Goal: Communication & Community: Ask a question

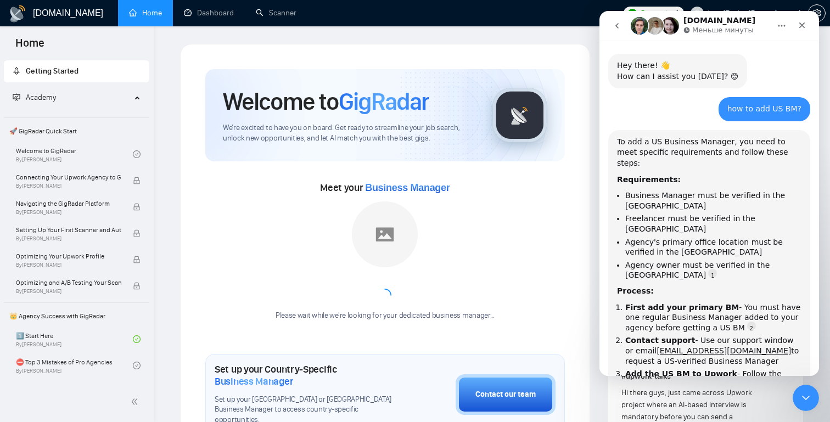
scroll to position [575, 0]
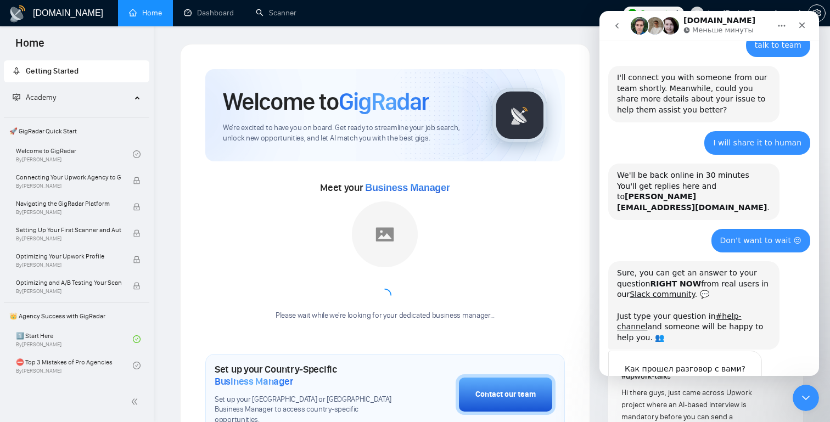
click at [621, 19] on button "go back" at bounding box center [617, 25] width 21 height 21
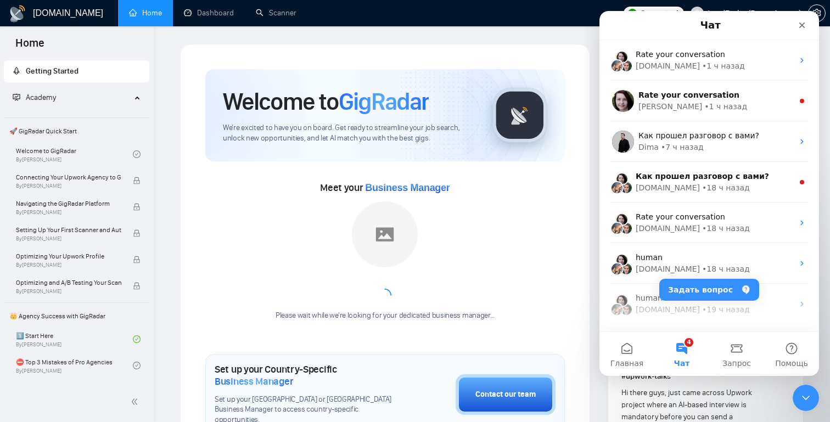
scroll to position [0, 0]
click at [803, 392] on icon "Закрыть службу сообщений Intercom" at bounding box center [804, 396] width 13 height 13
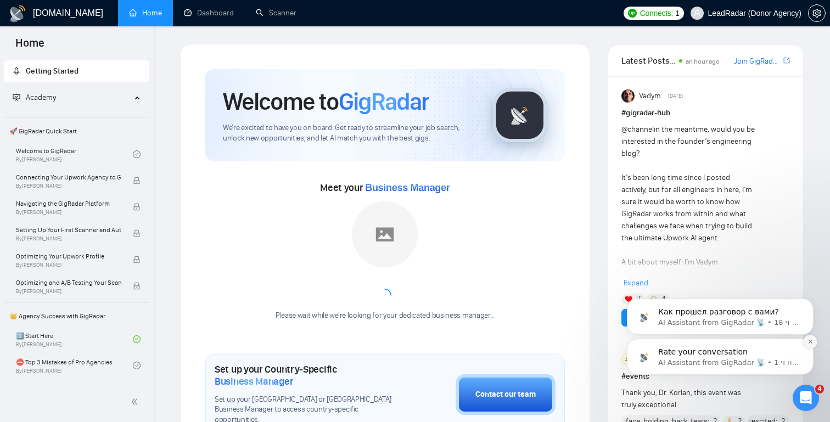
click at [808, 341] on icon "Dismiss notification" at bounding box center [810, 342] width 6 height 6
click at [810, 342] on icon "Dismiss notification" at bounding box center [810, 342] width 4 height 4
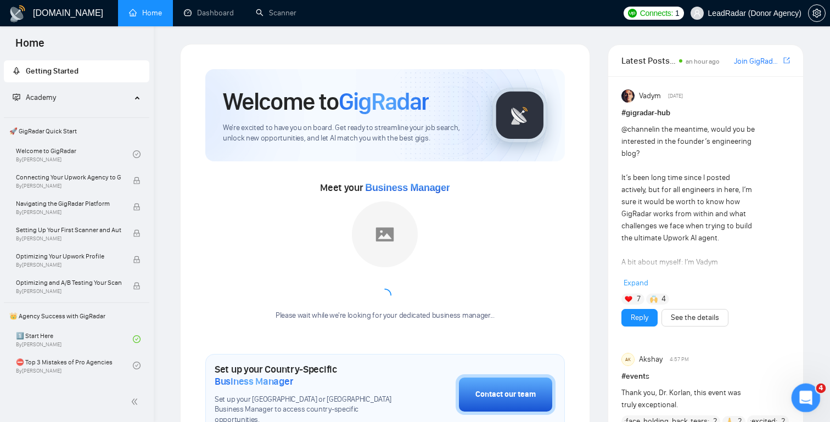
click at [799, 406] on div "Открыть службу сообщений Intercom" at bounding box center [804, 396] width 36 height 36
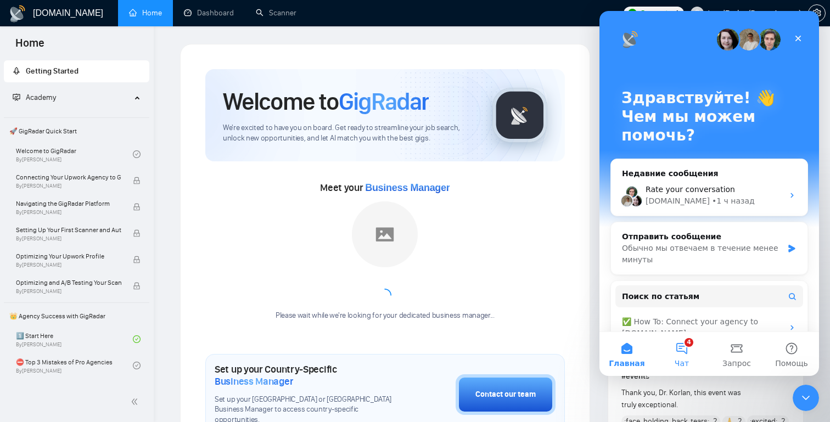
click at [689, 355] on button "4 Чат" at bounding box center [681, 354] width 55 height 44
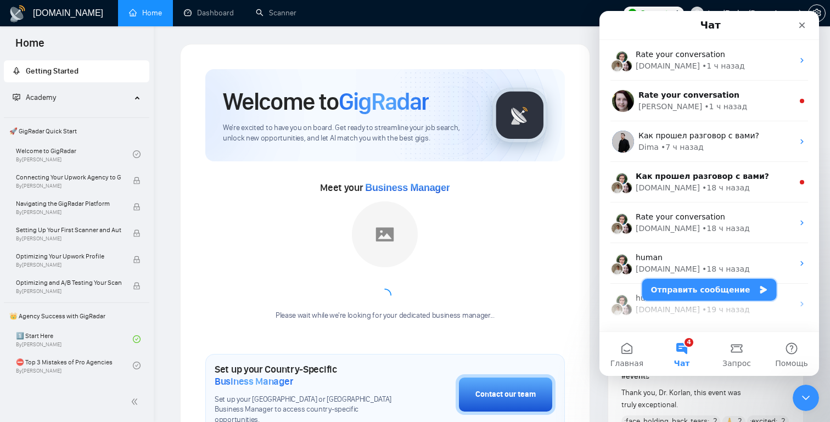
click at [699, 289] on button "Отправить сообщение" at bounding box center [709, 290] width 134 height 22
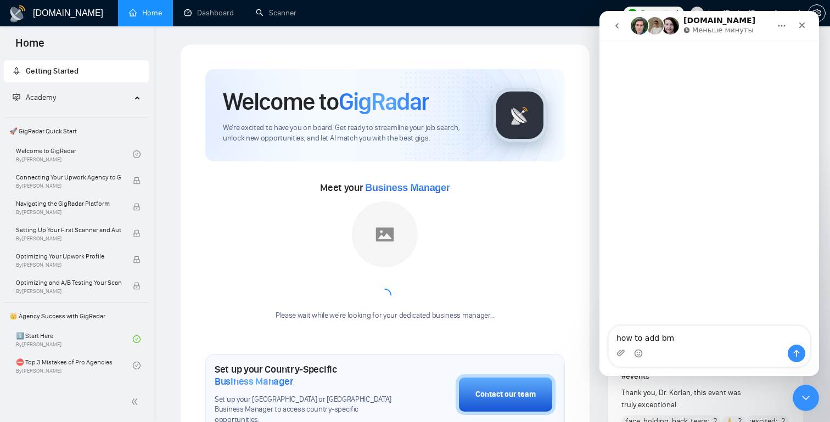
type textarea "how to add bm?"
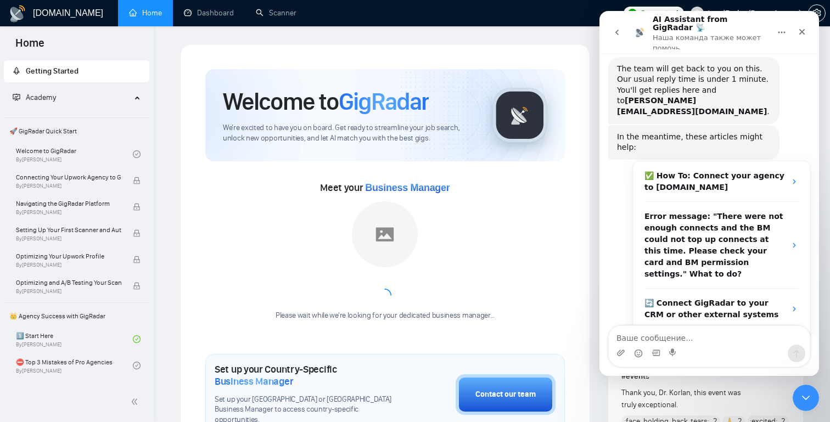
scroll to position [44, 0]
click at [718, 345] on div "Мессенджер Intercom" at bounding box center [709, 354] width 201 height 18
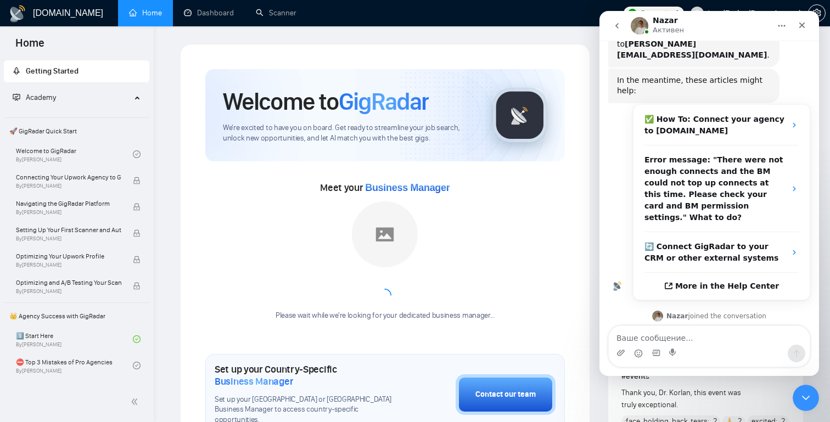
scroll to position [141, 0]
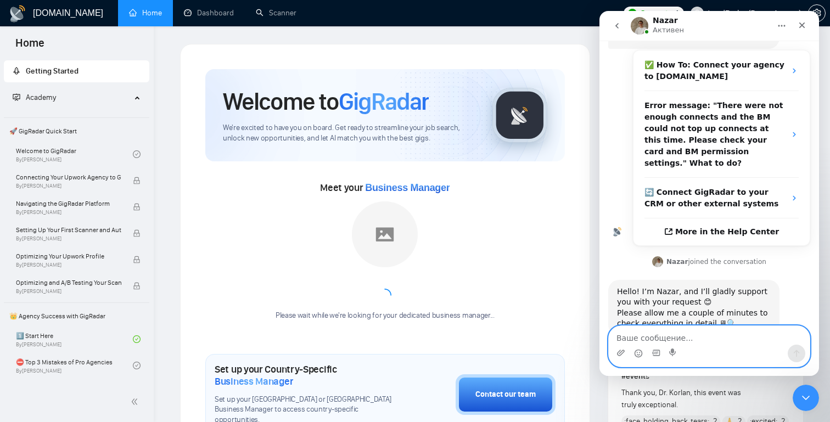
click at [672, 343] on textarea "Ваше сообщение..." at bounding box center [709, 335] width 201 height 19
type textarea "це тест)"
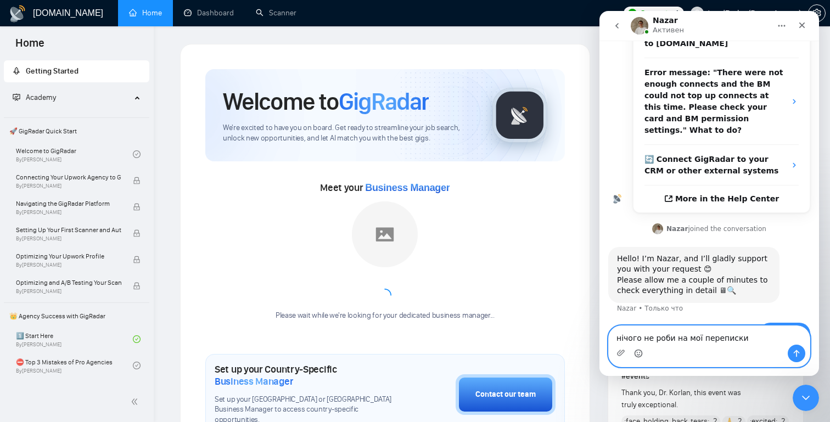
click at [637, 358] on icon "Средство выбора эмодзи" at bounding box center [638, 353] width 9 height 9
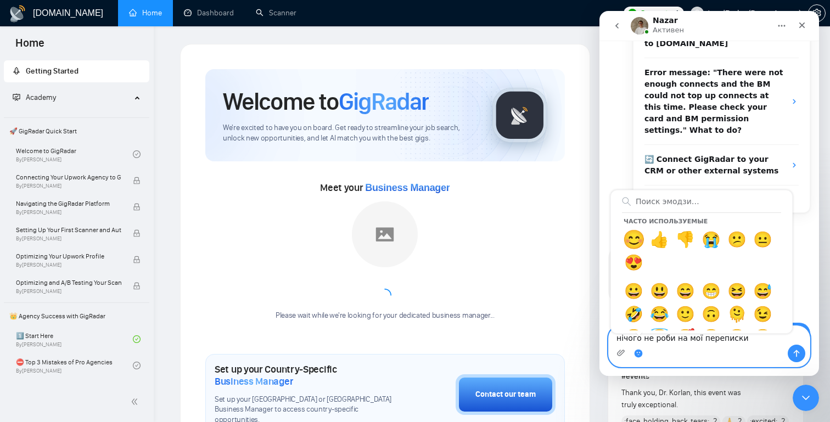
type textarea "нічого не роби на мої переписки 😊"
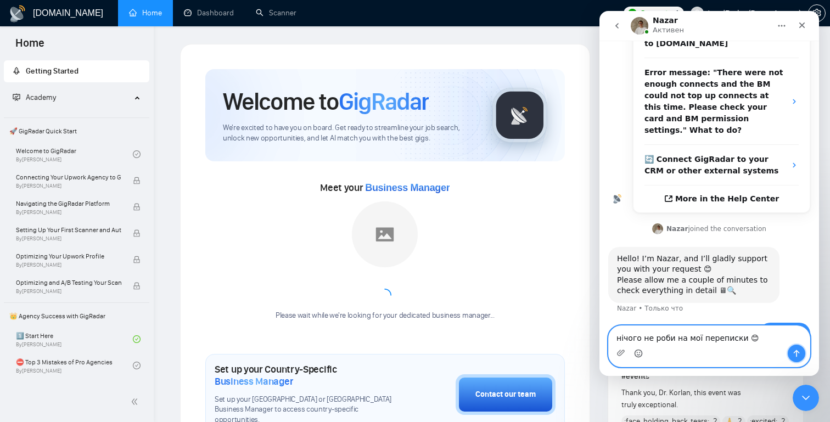
click at [792, 360] on button "Отправить сообщение…" at bounding box center [797, 354] width 18 height 18
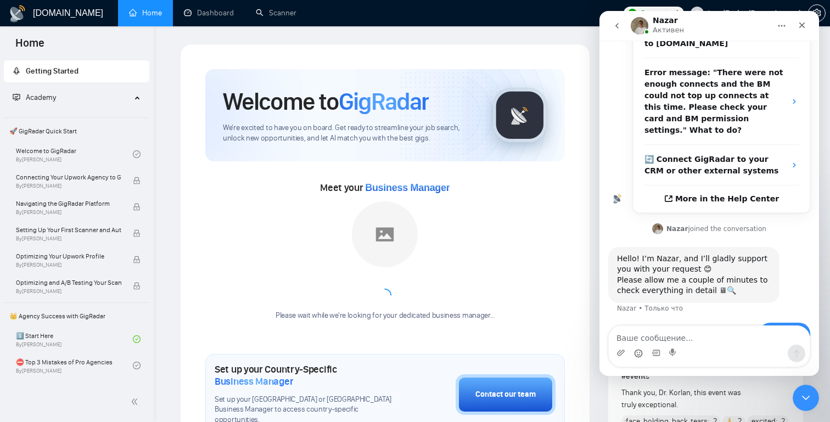
scroll to position [198, 0]
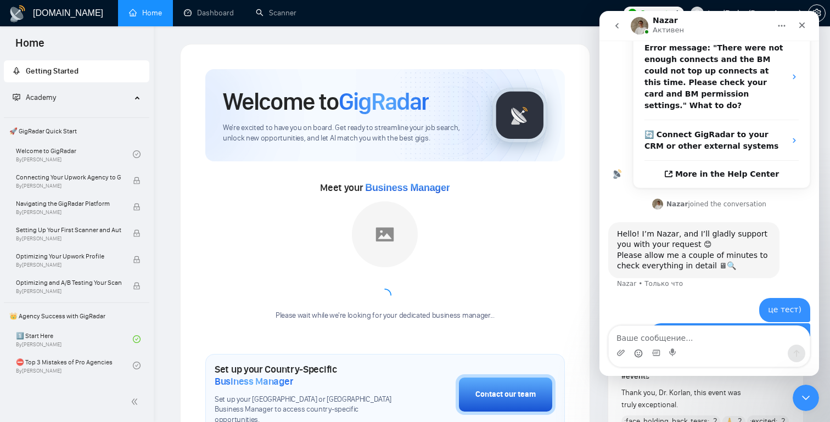
click at [613, 30] on icon "go back" at bounding box center [617, 25] width 9 height 9
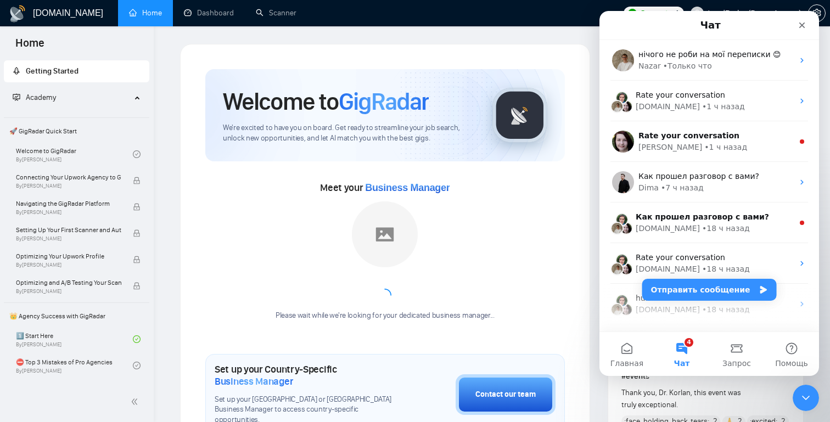
scroll to position [0, 0]
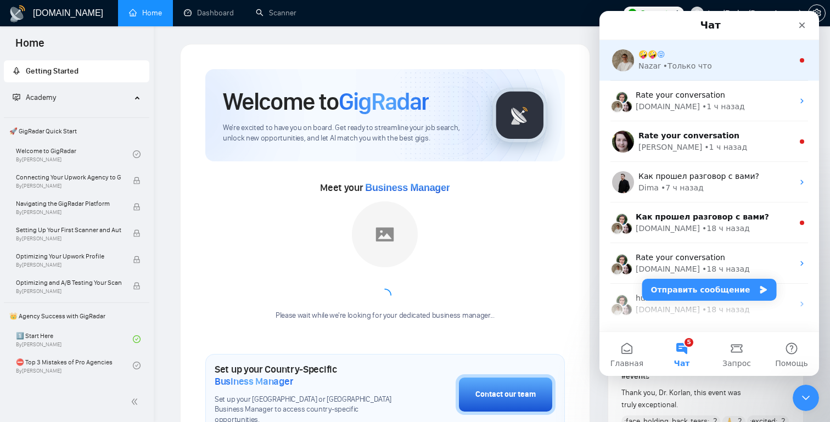
click at [745, 65] on div "Nazar • Только что" at bounding box center [715, 66] width 155 height 12
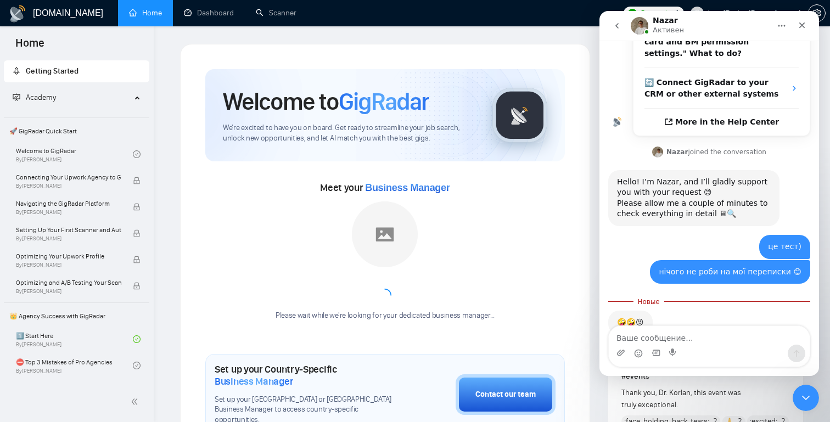
scroll to position [249, 0]
click at [615, 26] on icon "go back" at bounding box center [617, 25] width 9 height 9
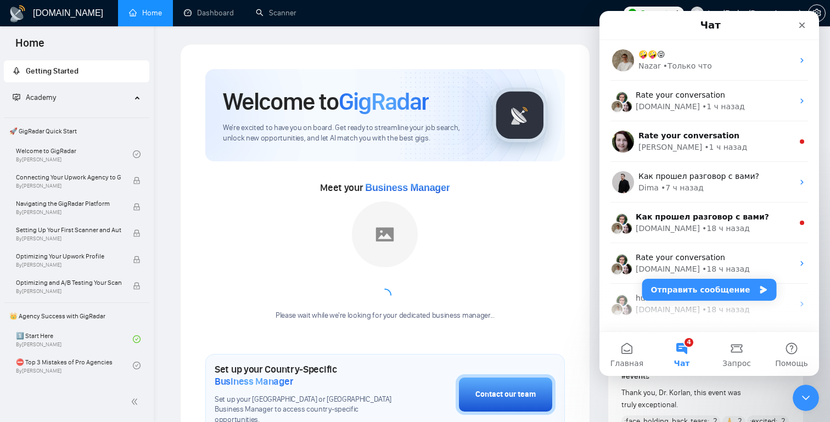
scroll to position [0, 0]
click at [705, 290] on button "Отправить сообщение" at bounding box center [709, 290] width 134 height 22
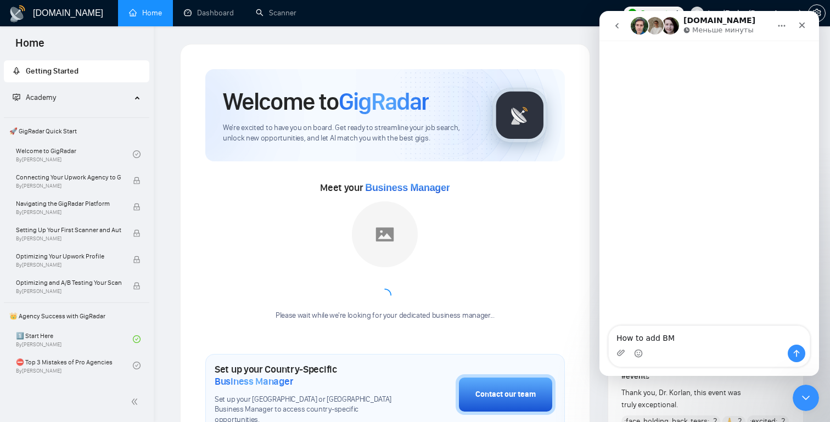
type textarea "How to add BM?"
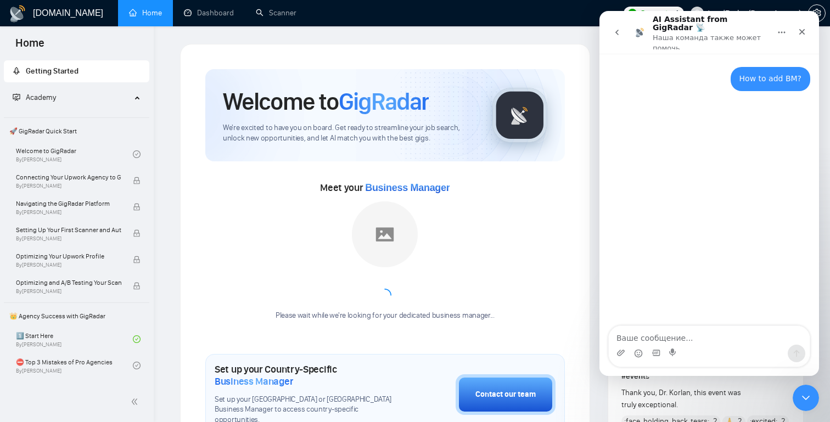
click at [721, 310] on div "How to add BM? [PERSON_NAME][EMAIL_ADDRESS][DOMAIN_NAME] • Только что" at bounding box center [709, 190] width 220 height 273
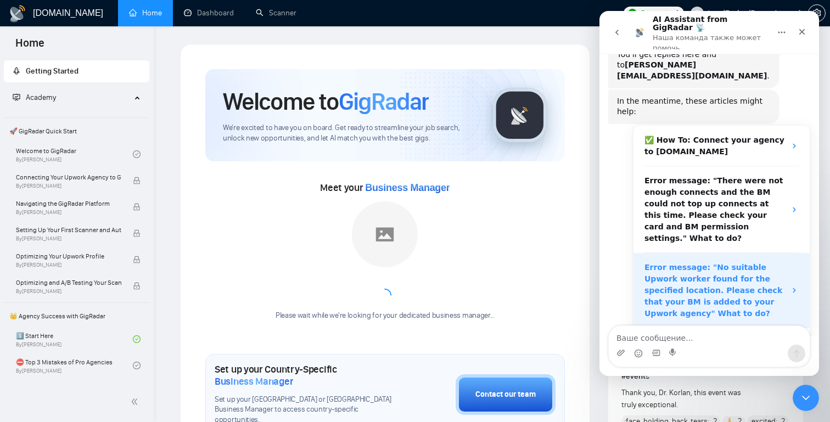
scroll to position [78, 0]
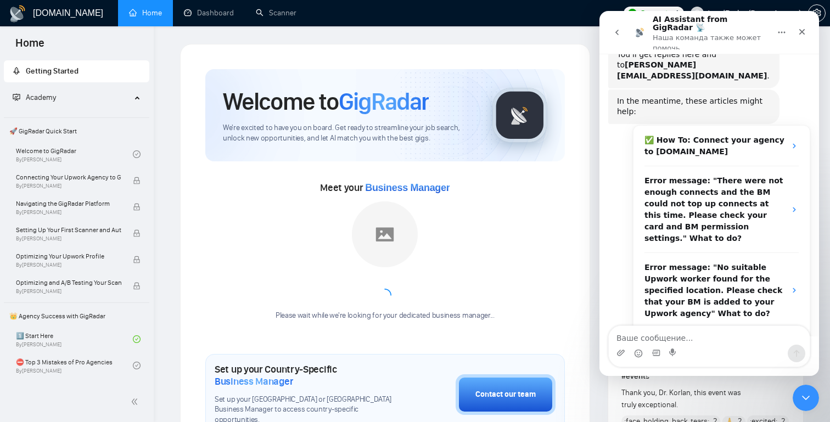
click at [618, 30] on icon "go back" at bounding box center [616, 32] width 3 height 5
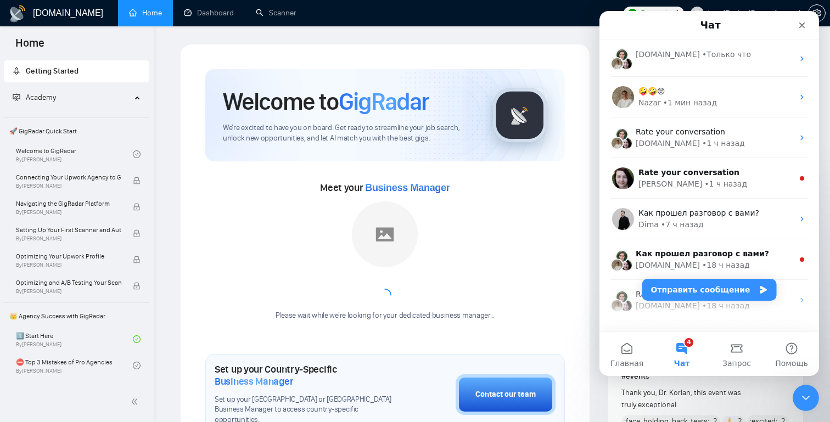
scroll to position [0, 0]
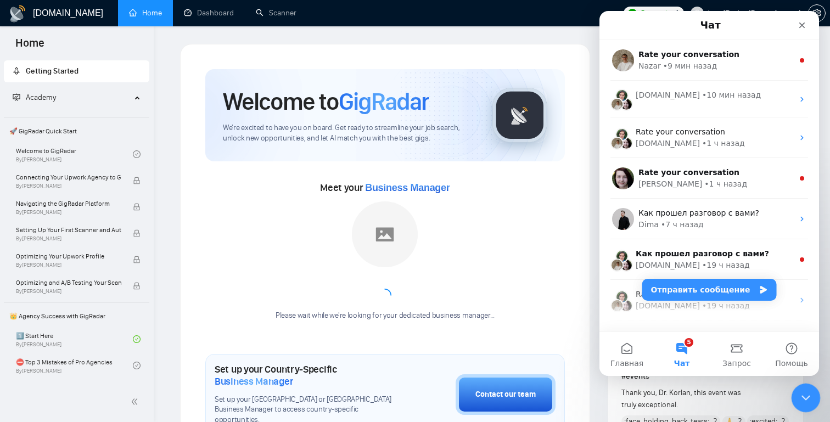
click at [806, 402] on icon "Закрыть службу сообщений Intercom" at bounding box center [804, 396] width 13 height 13
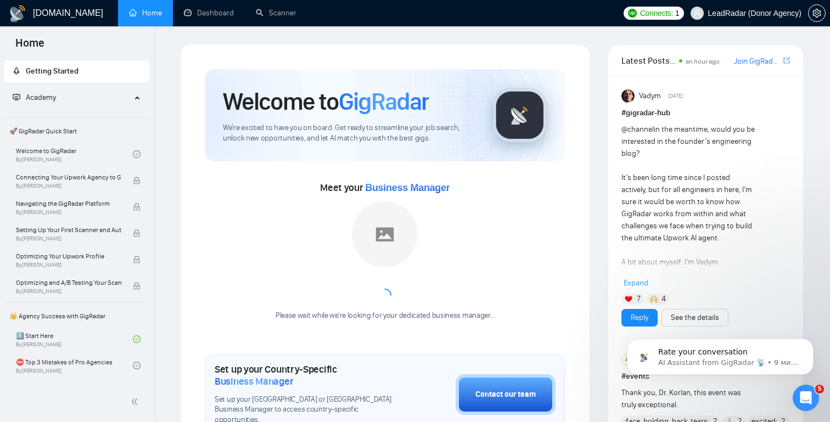
click at [554, 278] on div "Meet your Business Manager Please wait while we're looking for your dedicated b…" at bounding box center [385, 255] width 360 height 153
